Goal: Information Seeking & Learning: Find specific fact

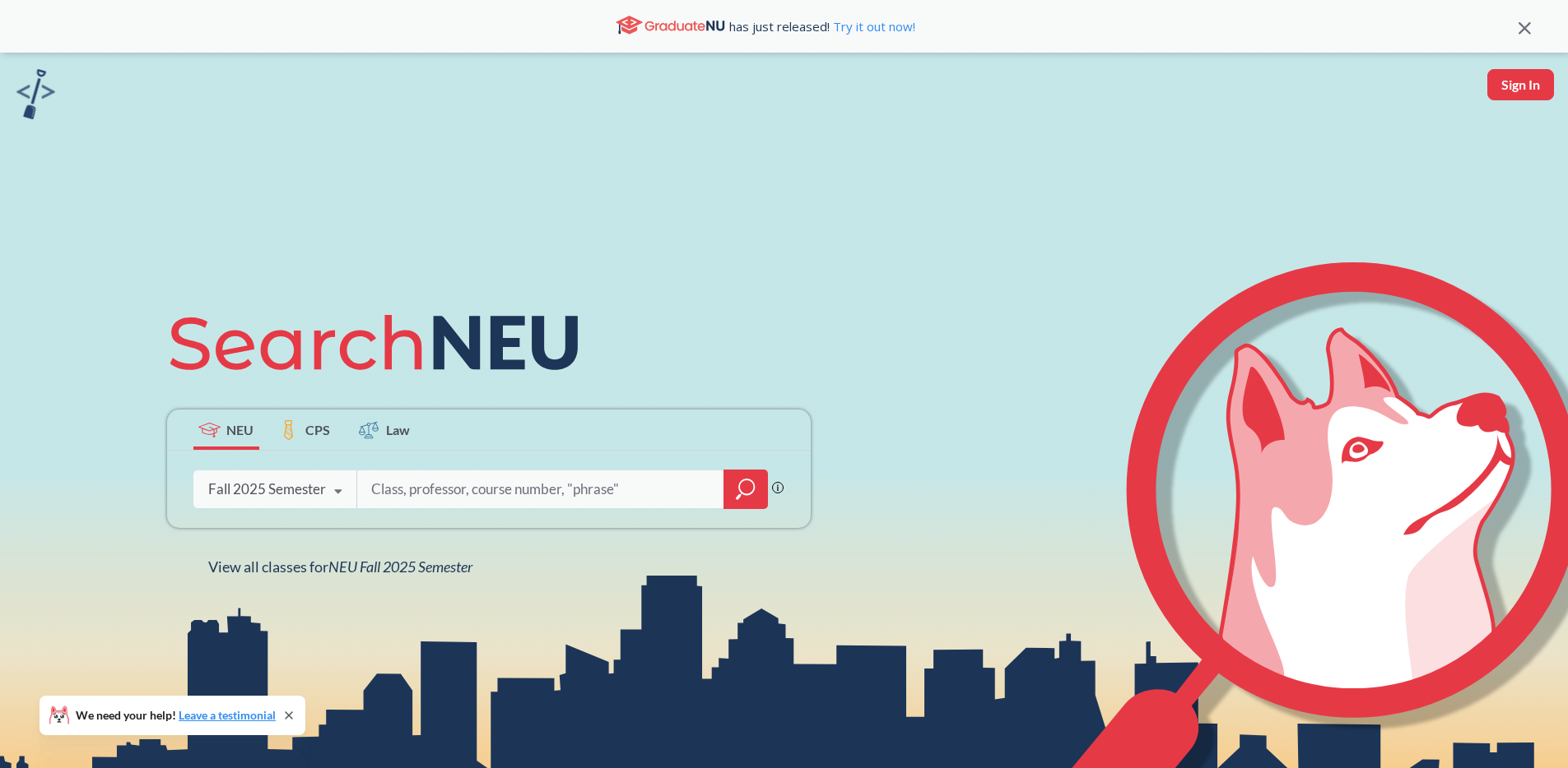
click at [423, 496] on input "search" at bounding box center [541, 489] width 343 height 35
type input "CS7610"
click at [441, 489] on input "search" at bounding box center [541, 489] width 343 height 35
type input "2"
type input "EECE 2323"
